Goal: Transaction & Acquisition: Purchase product/service

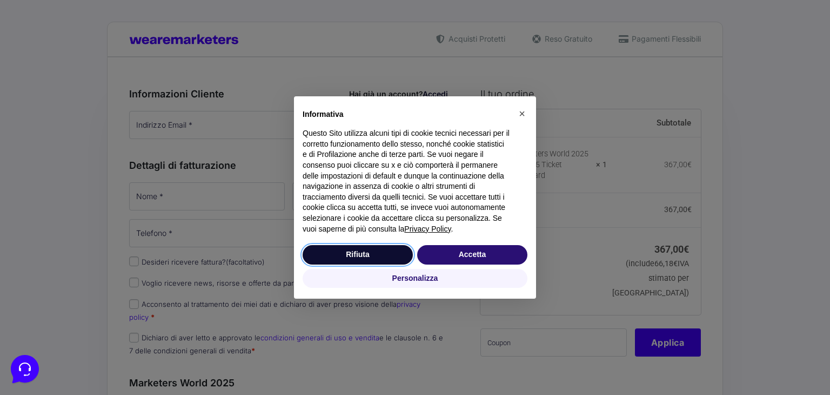
click at [363, 252] on button "Rifiuta" at bounding box center [358, 254] width 110 height 19
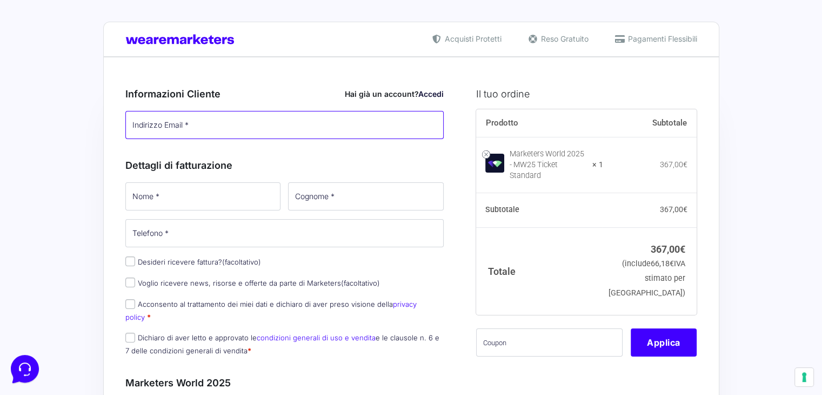
click at [200, 121] on input "Indirizzo Email *" at bounding box center [284, 125] width 319 height 28
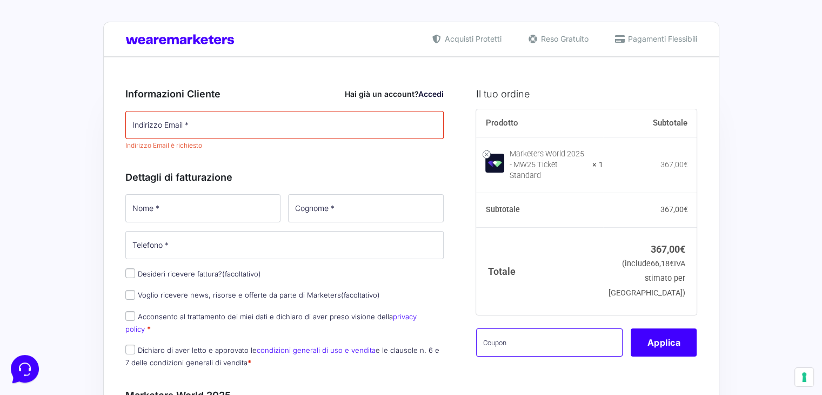
click at [530, 347] on input "text" at bounding box center [549, 342] width 146 height 28
click at [491, 333] on input "text" at bounding box center [549, 342] width 146 height 28
paste input "SpnsMK25"
type input "SpnsMK25"
click at [665, 336] on button "Applica" at bounding box center [664, 342] width 66 height 28
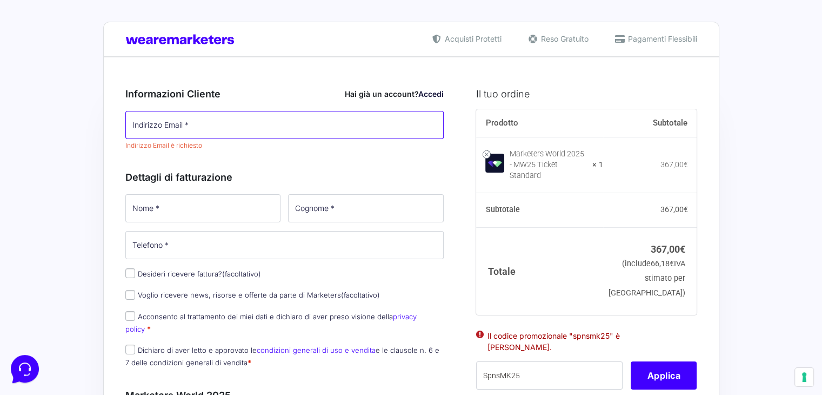
click at [161, 124] on input "Indirizzo Email *" at bounding box center [284, 125] width 319 height 28
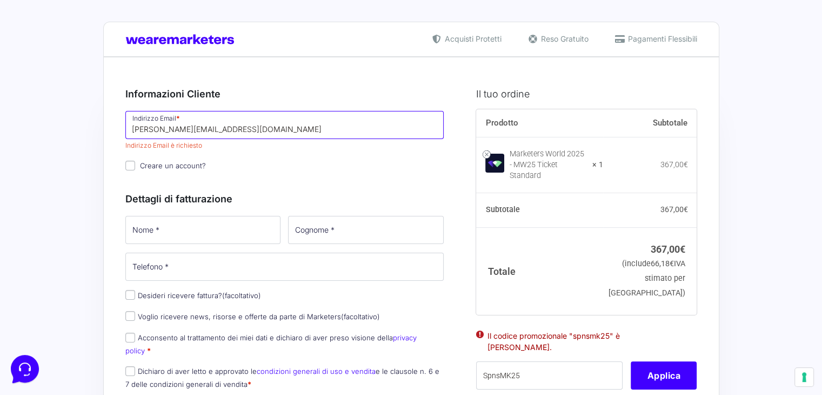
type input "[PERSON_NAME][EMAIL_ADDRESS][DOMAIN_NAME]"
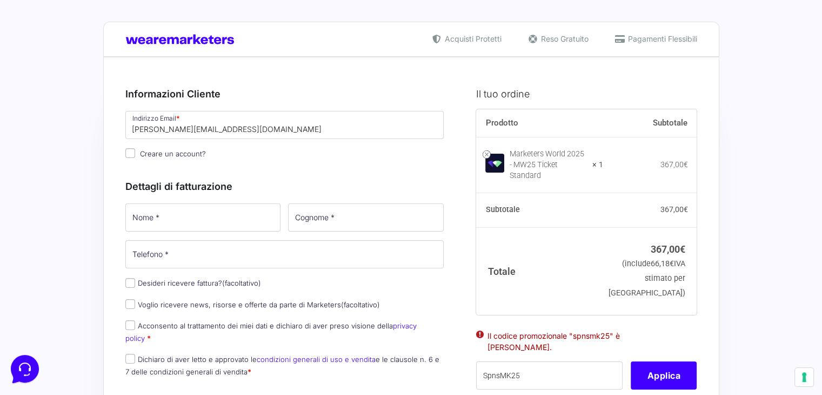
click at [257, 145] on div "Indirizzo Email * [PERSON_NAME][EMAIL_ADDRESS][DOMAIN_NAME] Password * Accesso …" at bounding box center [285, 135] width 326 height 53
click at [171, 224] on input "Nome *" at bounding box center [203, 217] width 156 height 28
type input "[PERSON_NAME]"
click at [305, 211] on input "Cognome *" at bounding box center [366, 217] width 156 height 28
type input "Cicognani"
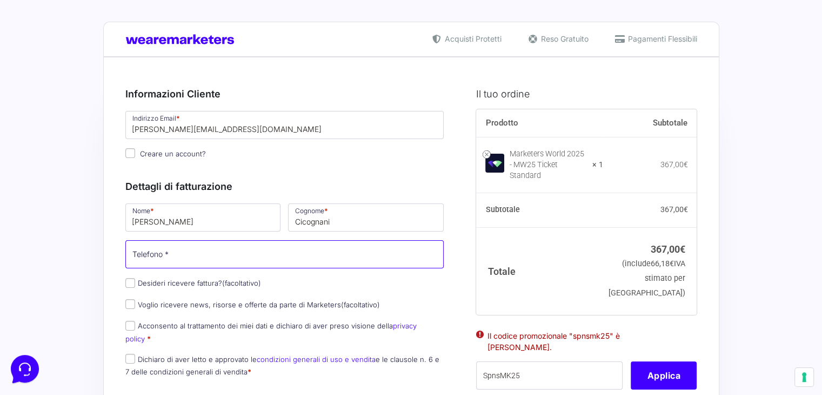
click at [203, 256] on input "Telefono *" at bounding box center [284, 254] width 319 height 28
type input "3392800138"
click at [301, 165] on div "Informazioni Cliente Hai già un account? Accedi Indirizzo Email * [PERSON_NAME]…" at bounding box center [284, 121] width 319 height 93
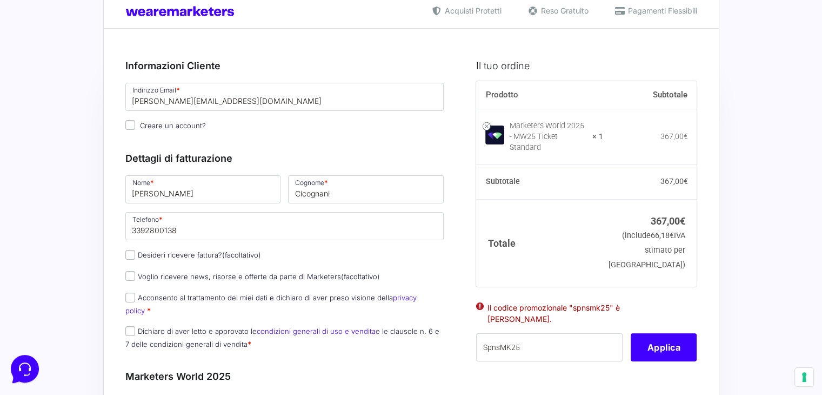
scroll to position [54, 0]
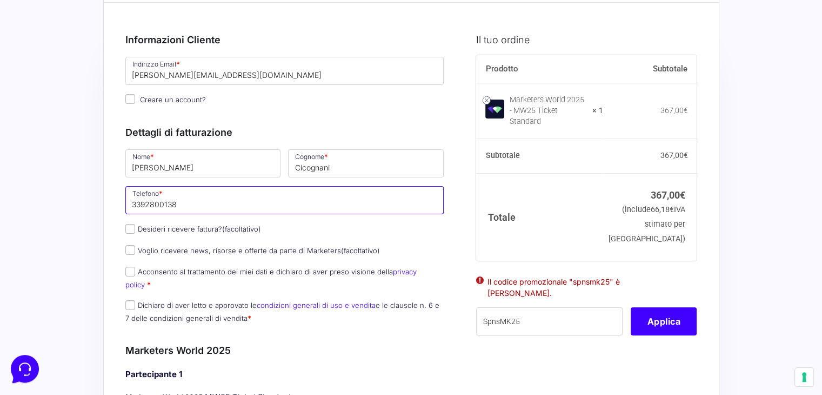
drag, startPoint x: 183, startPoint y: 203, endPoint x: 70, endPoint y: 204, distance: 113.0
click at [124, 166] on p "Nome * [PERSON_NAME]" at bounding box center [203, 163] width 163 height 31
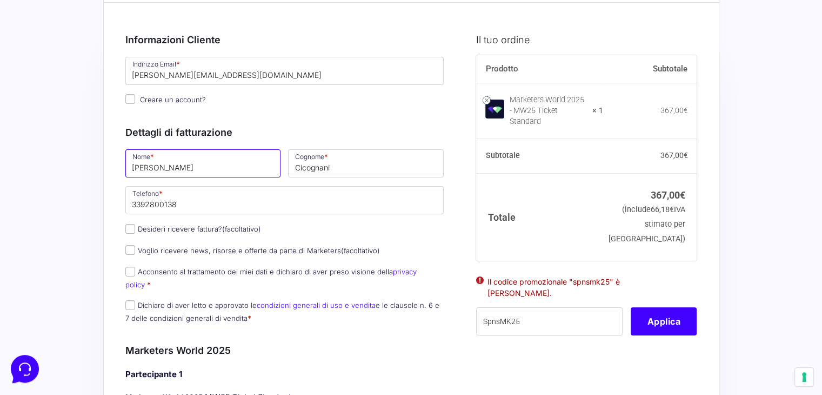
drag, startPoint x: 130, startPoint y: 164, endPoint x: 173, endPoint y: 165, distance: 43.3
click at [173, 165] on input "[PERSON_NAME]" at bounding box center [203, 163] width 156 height 28
click at [233, 164] on input "[PERSON_NAME]" at bounding box center [203, 163] width 156 height 28
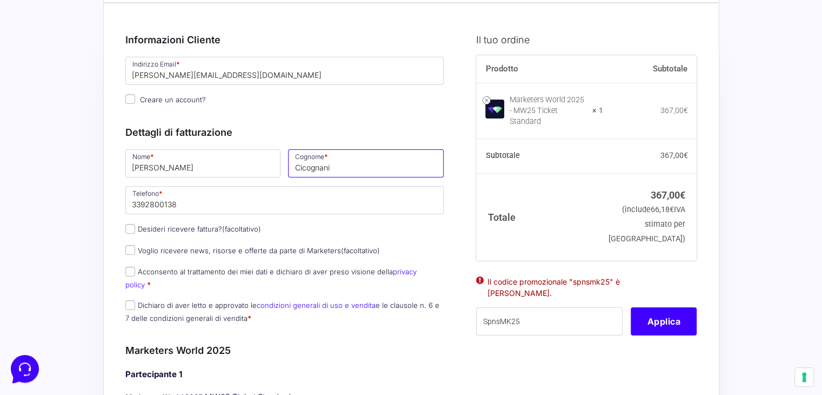
drag, startPoint x: 291, startPoint y: 165, endPoint x: 359, endPoint y: 170, distance: 67.7
click at [359, 170] on input "Cicognani" at bounding box center [366, 163] width 156 height 28
click at [343, 119] on div "Dettagli di fatturazione Nome * [PERSON_NAME] * Cicognani Telefono * [PHONE_NUM…" at bounding box center [284, 222] width 319 height 218
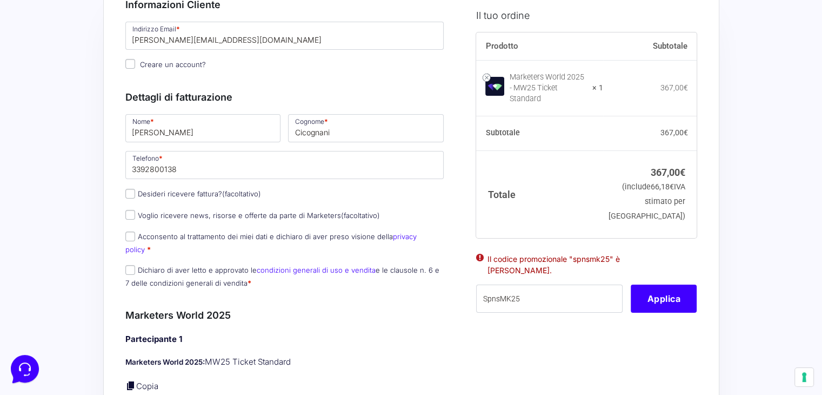
scroll to position [108, 0]
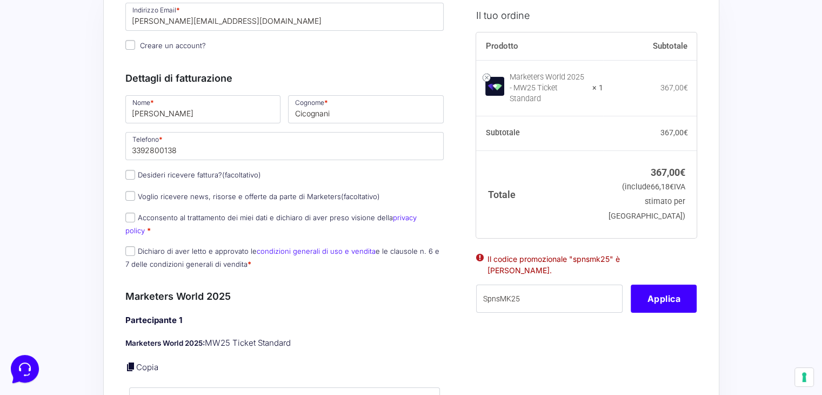
click at [551, 256] on li "Il codice promozionale "spnsmk25" è [PERSON_NAME]." at bounding box center [587, 264] width 198 height 23
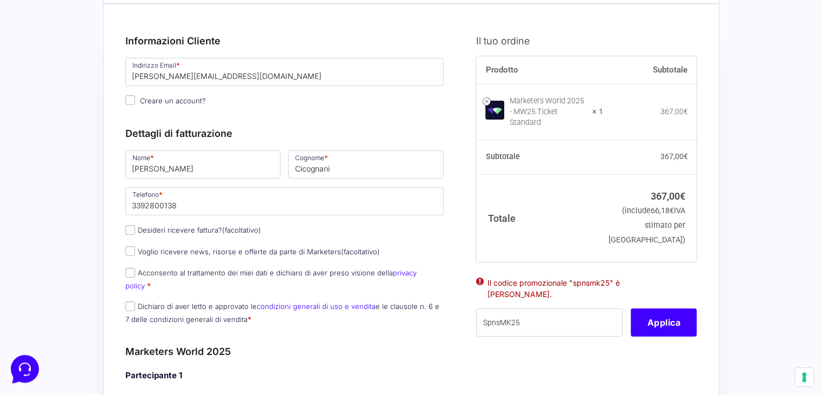
scroll to position [0, 0]
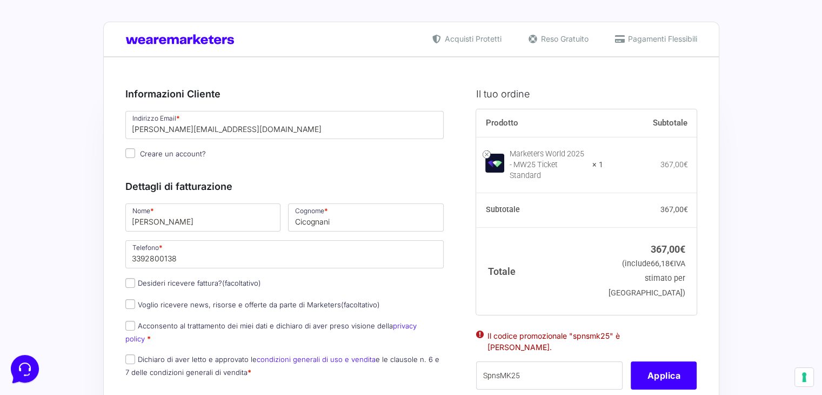
drag, startPoint x: 122, startPoint y: 41, endPoint x: 286, endPoint y: 46, distance: 164.4
click at [286, 46] on div "Acquisti Protetti Reso Gratuito Pagamenti Flessibili" at bounding box center [411, 39] width 616 height 35
click at [129, 39] on img at bounding box center [182, 39] width 115 height 10
drag, startPoint x: 124, startPoint y: 37, endPoint x: 266, endPoint y: 42, distance: 141.7
click at [266, 42] on div "Acquisti Protetti Reso Gratuito Pagamenti Flessibili" at bounding box center [411, 39] width 616 height 35
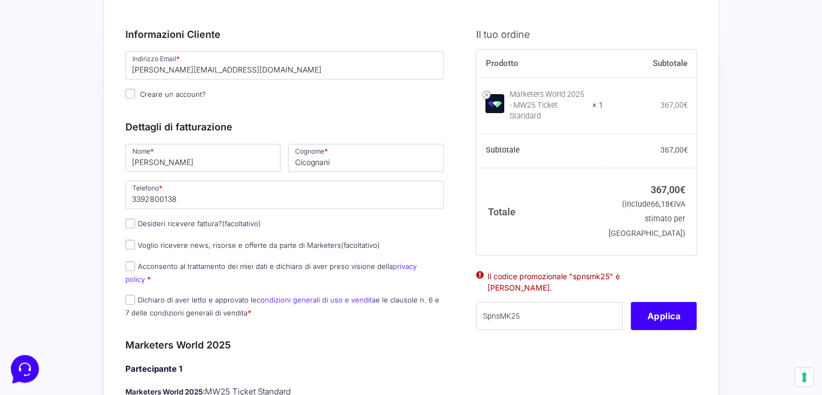
scroll to position [162, 0]
